Goal: Navigation & Orientation: Find specific page/section

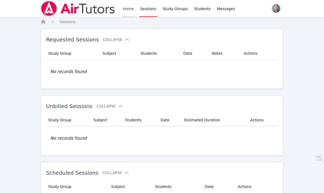
click at [131, 10] on link "Home" at bounding box center [128, 8] width 13 height 17
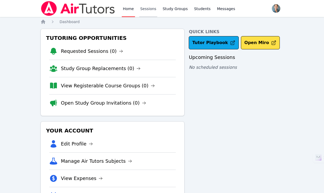
click at [142, 9] on link "Sessions" at bounding box center [148, 8] width 18 height 17
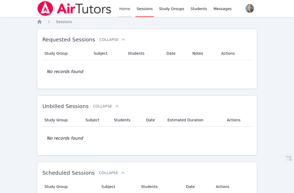
click at [121, 8] on link "Home" at bounding box center [124, 8] width 13 height 17
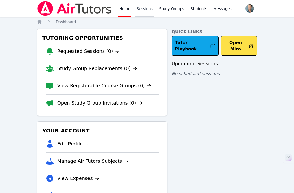
click at [147, 8] on link "Sessions" at bounding box center [144, 8] width 18 height 17
